Goal: Task Accomplishment & Management: Manage account settings

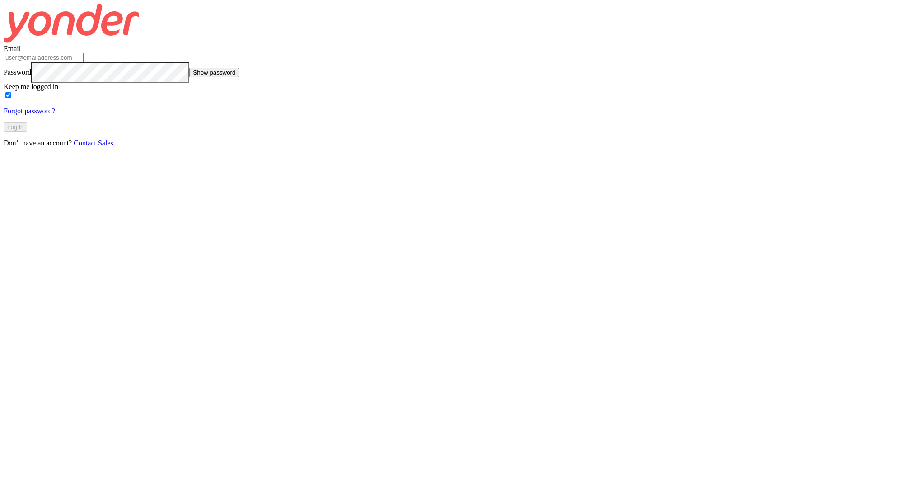
type input "[EMAIL_ADDRESS][DOMAIN_NAME]"
click at [497, 132] on div "Log in" at bounding box center [452, 126] width 896 height 9
click at [27, 132] on button "Log in" at bounding box center [15, 126] width 23 height 9
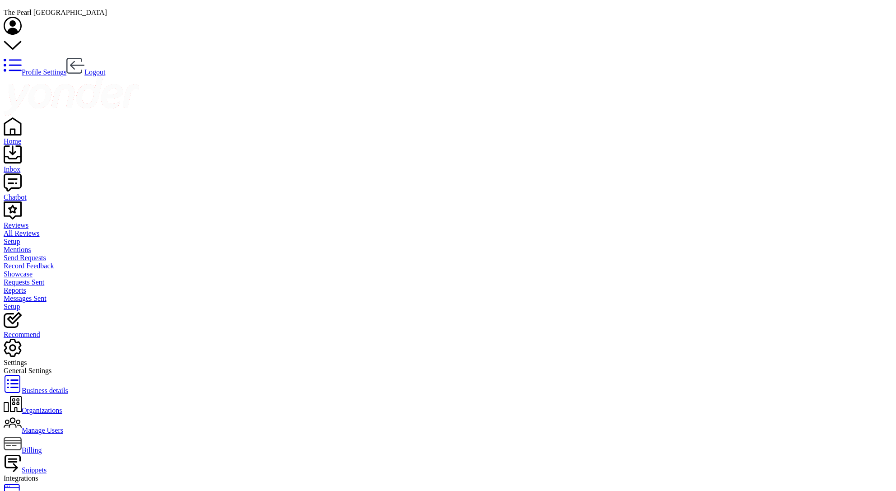
click at [40, 221] on div "Reviews" at bounding box center [448, 225] width 889 height 8
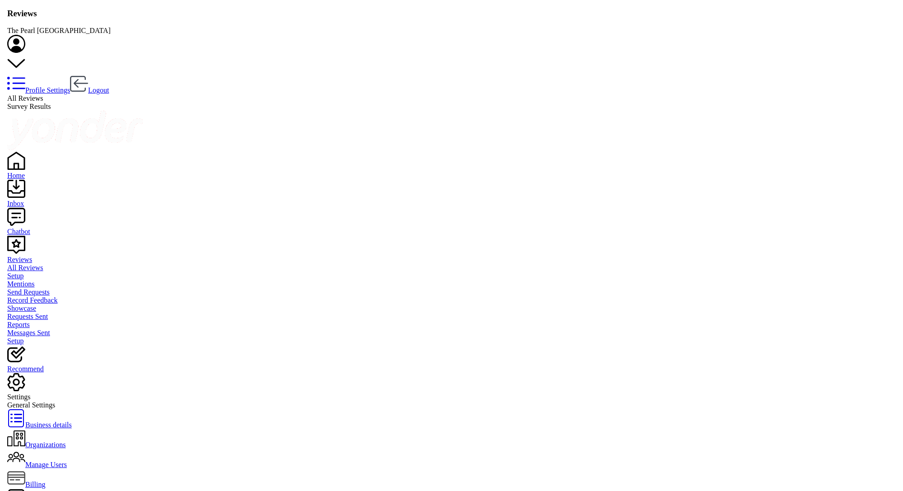
scroll to position [6, 0]
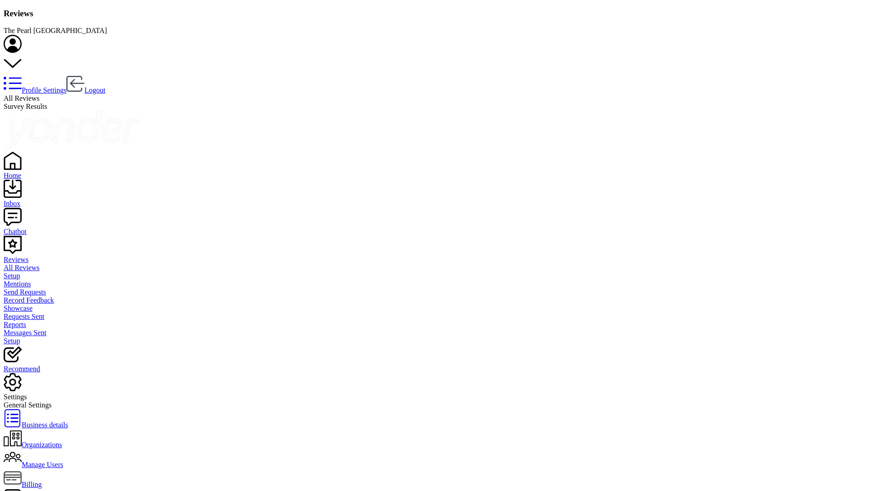
click at [52, 288] on div "Send Requests" at bounding box center [448, 292] width 889 height 8
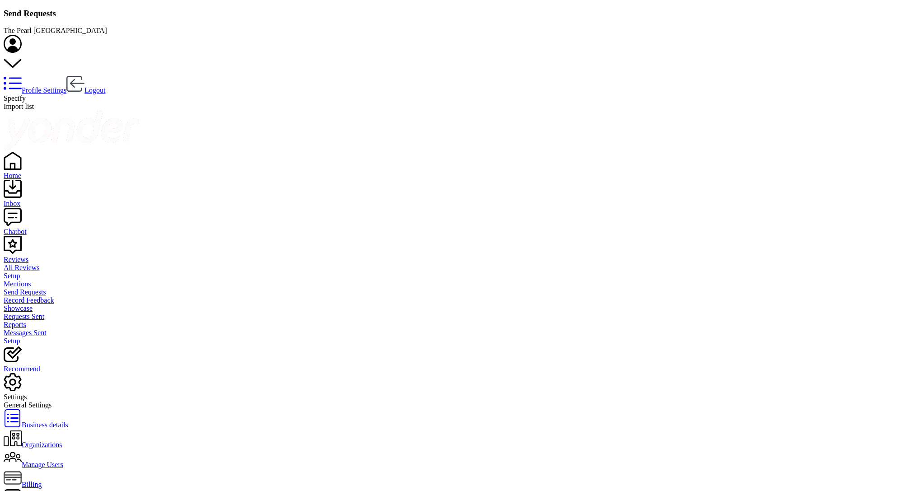
click at [54, 313] on div "Requests Sent" at bounding box center [452, 317] width 896 height 8
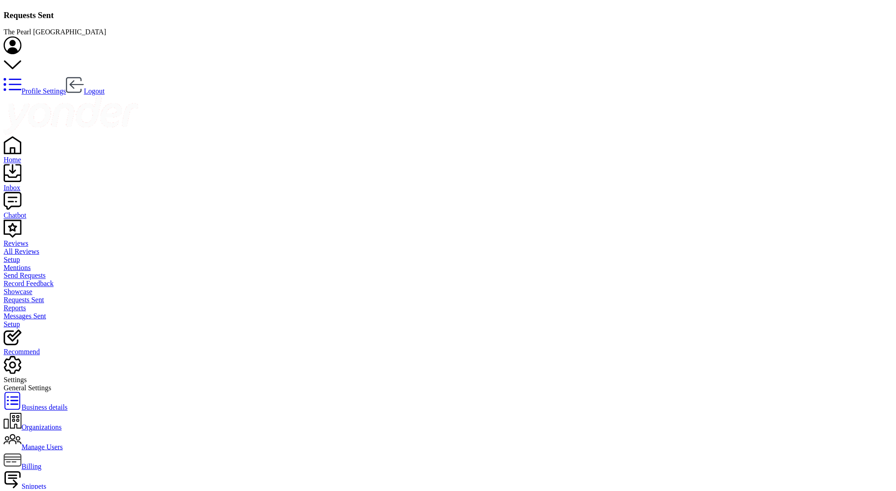
scroll to position [107, 784]
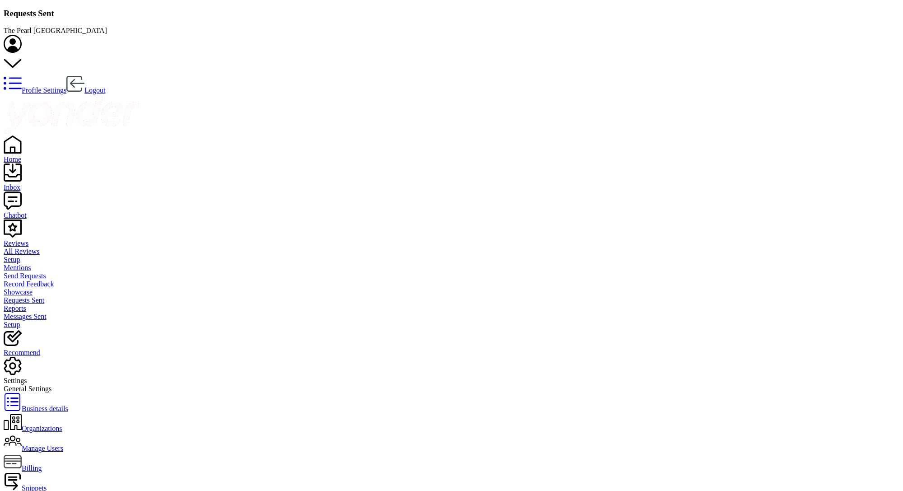
click at [42, 305] on div "Reports" at bounding box center [452, 309] width 896 height 8
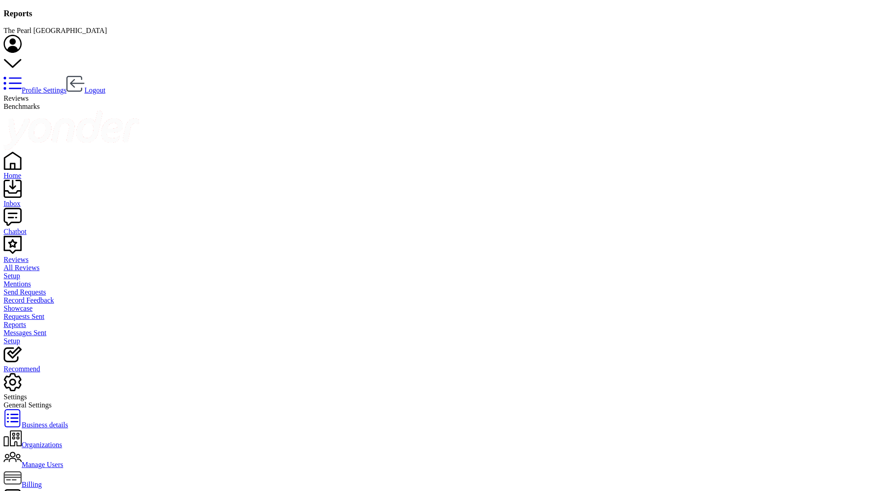
click at [47, 313] on div "Requests Sent" at bounding box center [448, 317] width 889 height 8
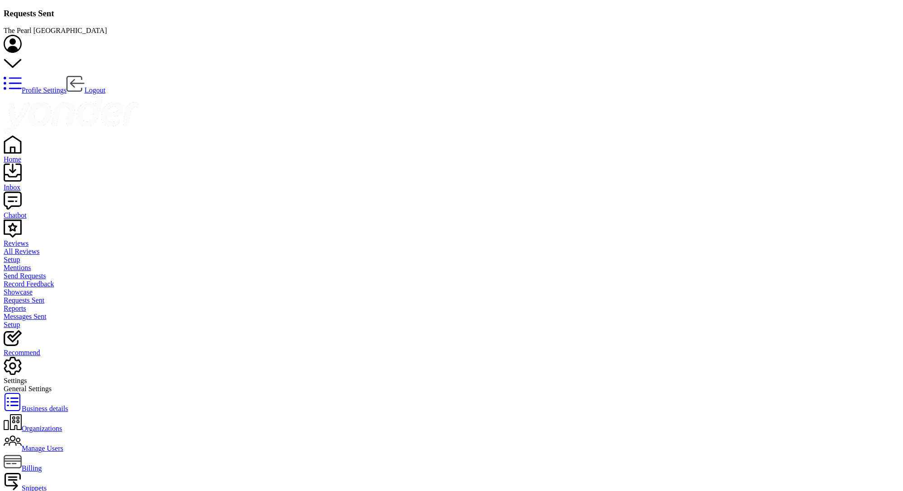
scroll to position [107, 784]
click at [48, 272] on div "Send Requests" at bounding box center [452, 276] width 896 height 8
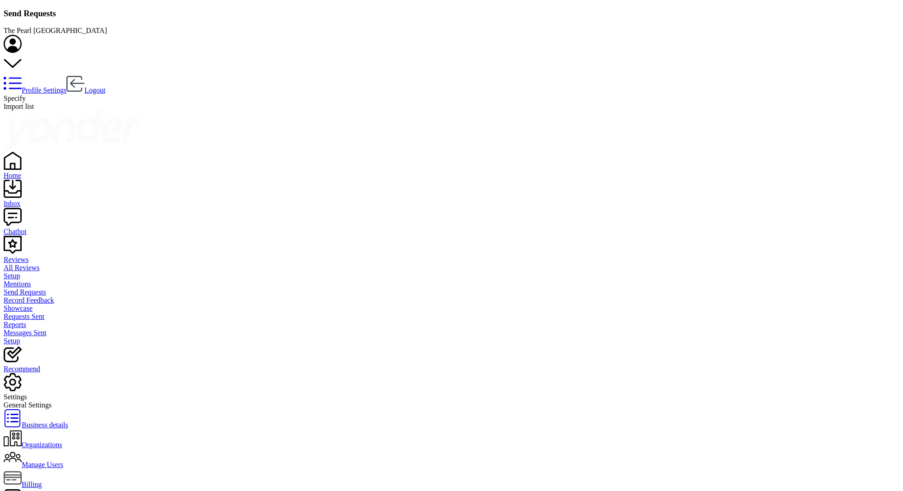
click at [34, 103] on span "Import list" at bounding box center [19, 107] width 30 height 8
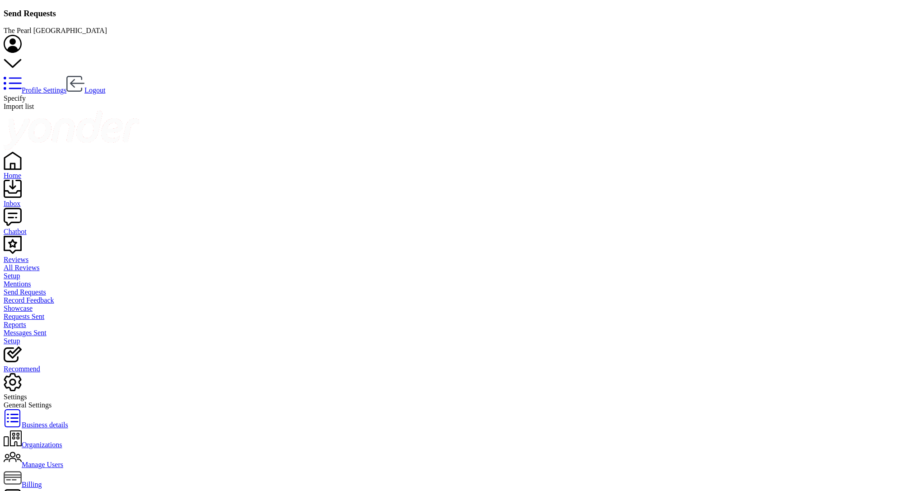
scroll to position [174, 779]
click at [57, 313] on div "Requests Sent" at bounding box center [452, 317] width 896 height 8
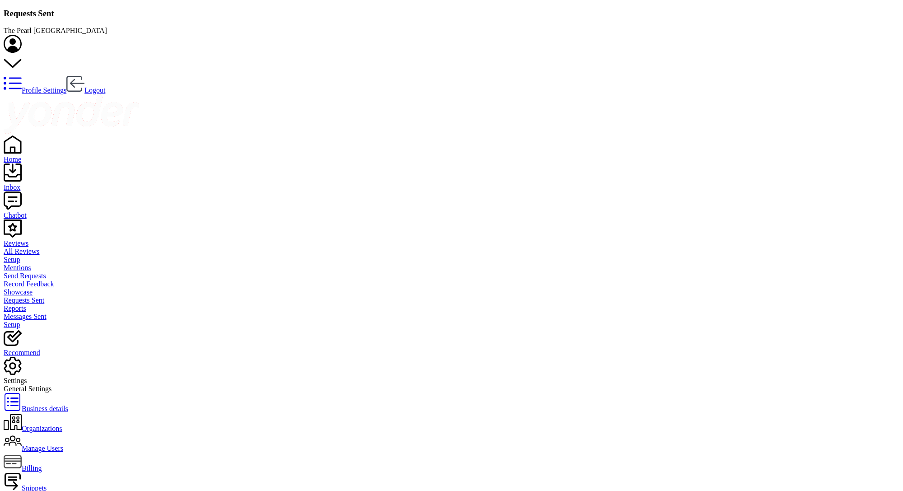
scroll to position [243, 784]
drag, startPoint x: 108, startPoint y: 90, endPoint x: 861, endPoint y: 301, distance: 782.5
click at [37, 305] on div "Reports" at bounding box center [452, 309] width 896 height 8
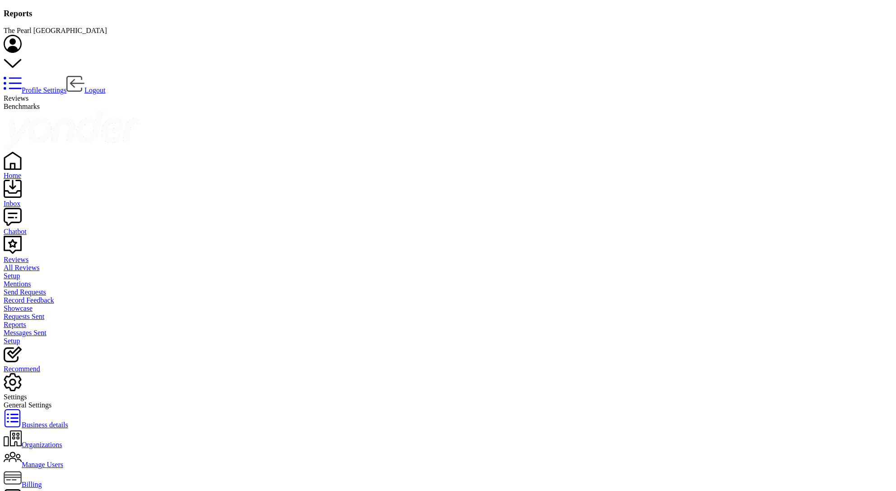
click at [45, 313] on div "Requests Sent" at bounding box center [448, 317] width 889 height 8
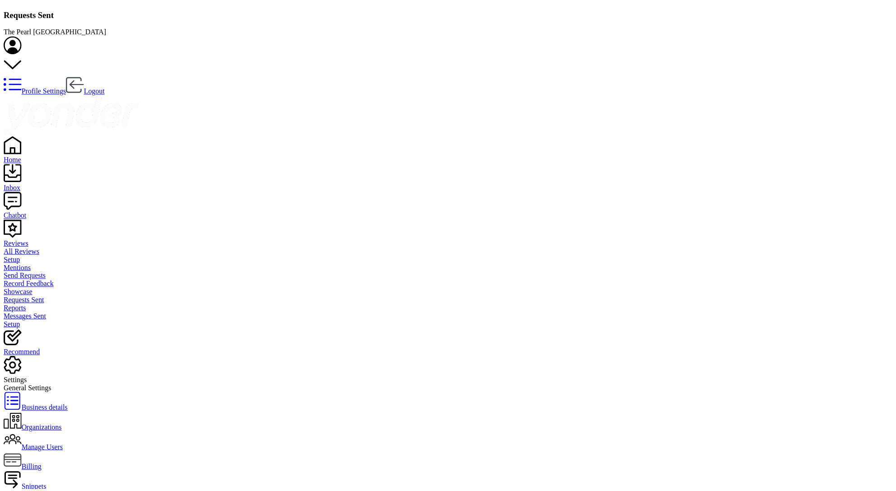
scroll to position [243, 784]
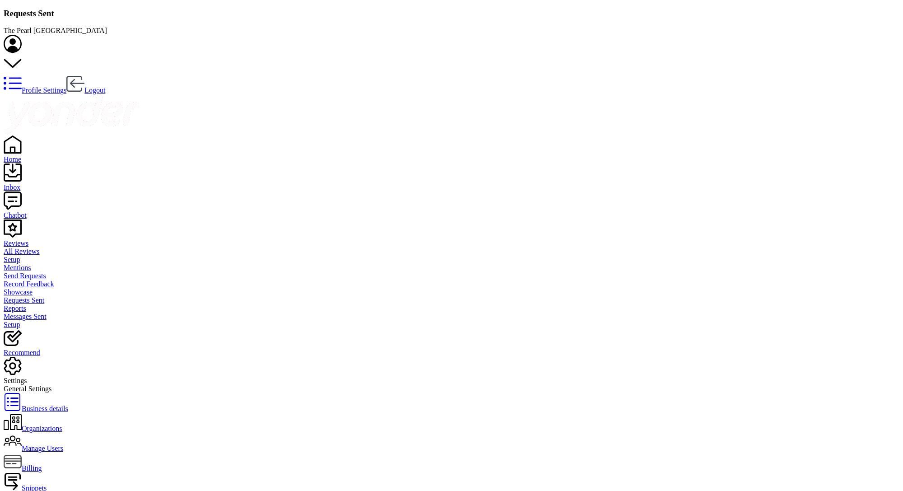
click at [51, 288] on div "Showcase" at bounding box center [452, 292] width 896 height 8
click at [52, 280] on div "Record Feedback" at bounding box center [452, 284] width 896 height 8
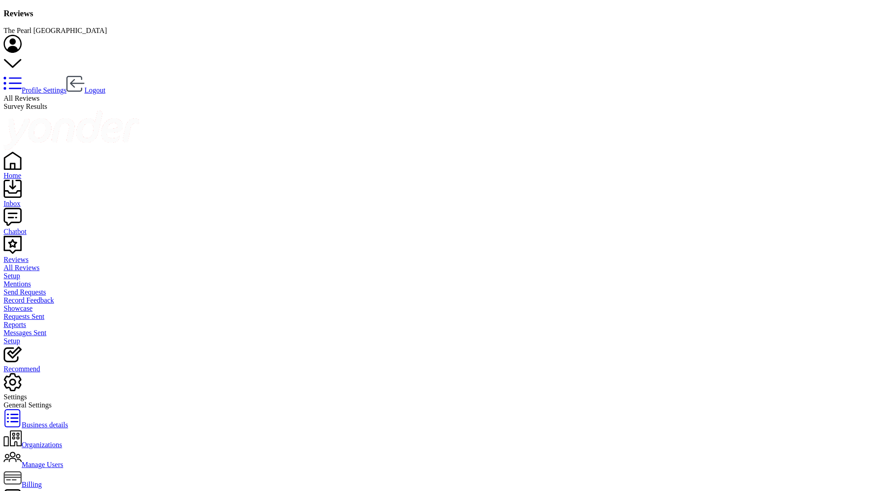
drag, startPoint x: 292, startPoint y: 177, endPoint x: 231, endPoint y: 178, distance: 60.6
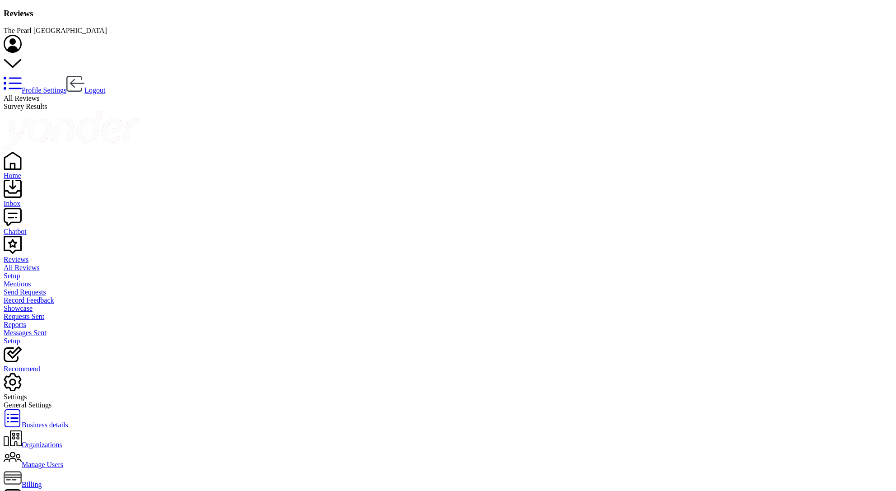
drag, startPoint x: 661, startPoint y: 197, endPoint x: 874, endPoint y: 375, distance: 276.8
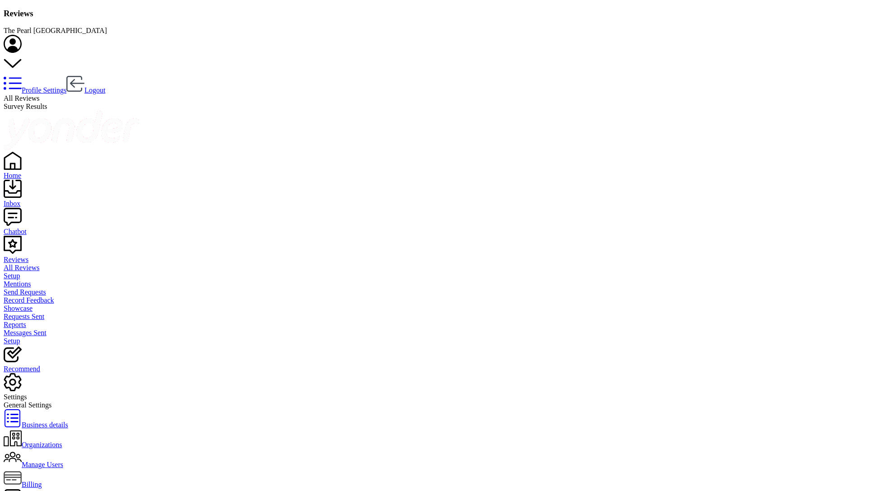
type textarea "Thank you so much, [PERSON_NAME]! We're thrilled to hear you had an amazing exp…"
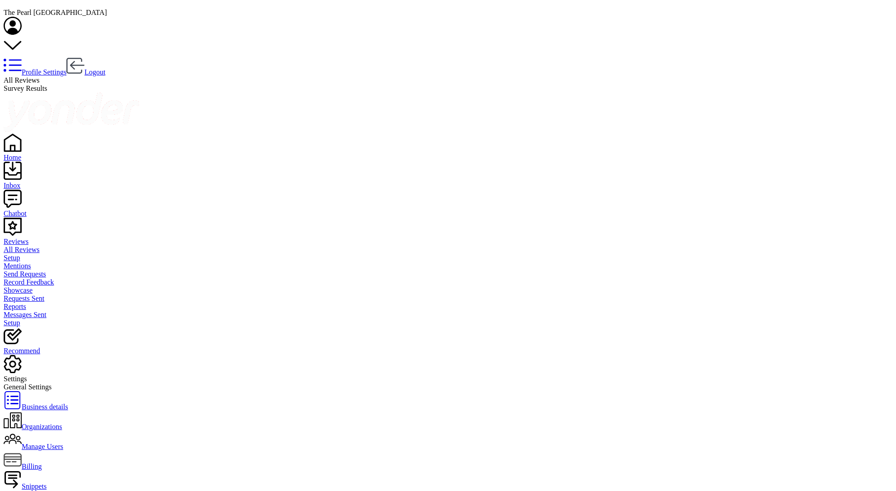
scroll to position [0, 0]
click at [47, 84] on span "Survey Results" at bounding box center [25, 88] width 43 height 8
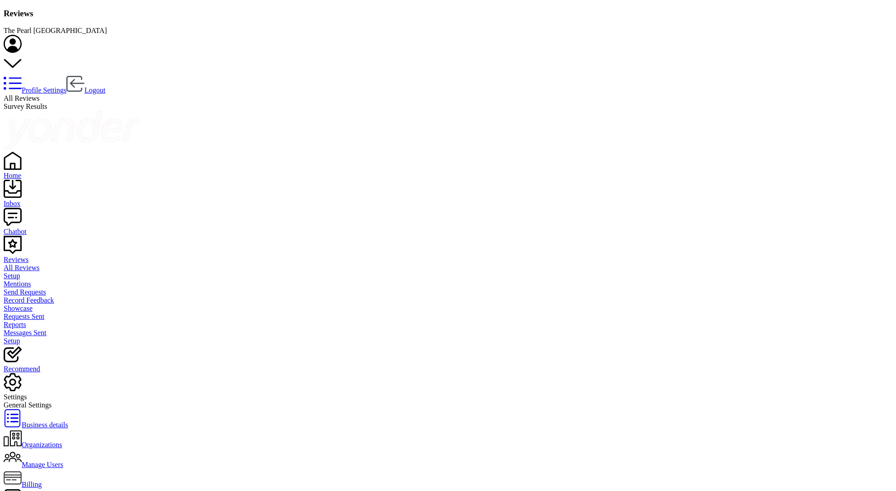
click at [127, 94] on div "All Reviews" at bounding box center [448, 98] width 889 height 8
